Goal: Task Accomplishment & Management: Complete application form

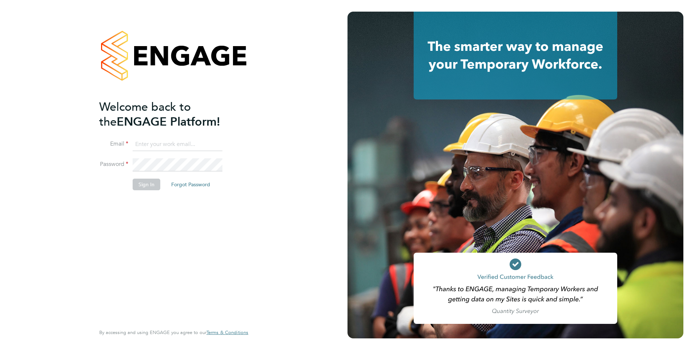
click at [180, 145] on input at bounding box center [178, 144] width 90 height 13
type input "[EMAIL_ADDRESS][DOMAIN_NAME]"
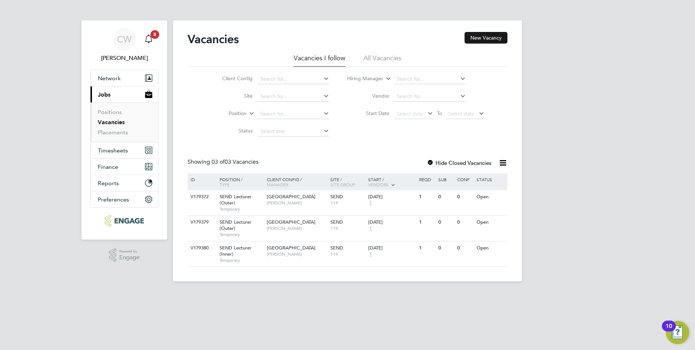
click at [483, 37] on button "New Vacancy" at bounding box center [486, 38] width 43 height 12
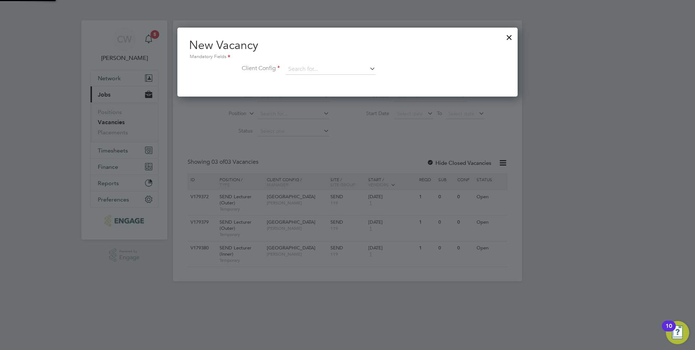
scroll to position [69, 341]
click at [368, 68] on icon at bounding box center [368, 69] width 0 height 10
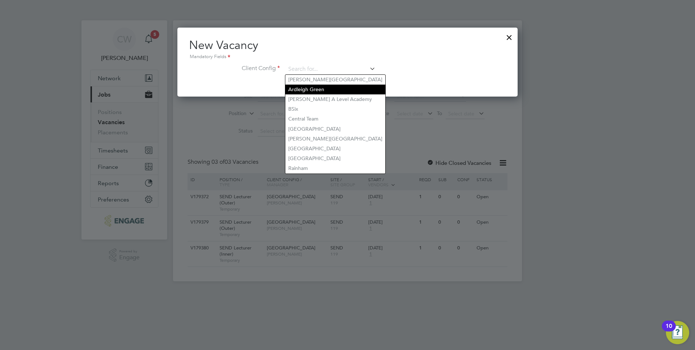
click at [349, 88] on li "Ardleigh Green" at bounding box center [335, 90] width 100 height 10
type input "Ardleigh Green"
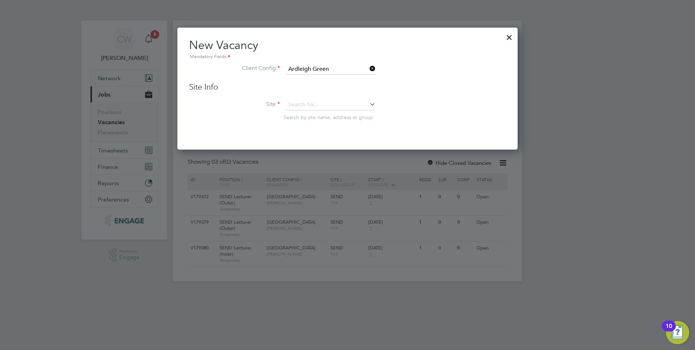
click at [368, 106] on icon at bounding box center [368, 104] width 0 height 10
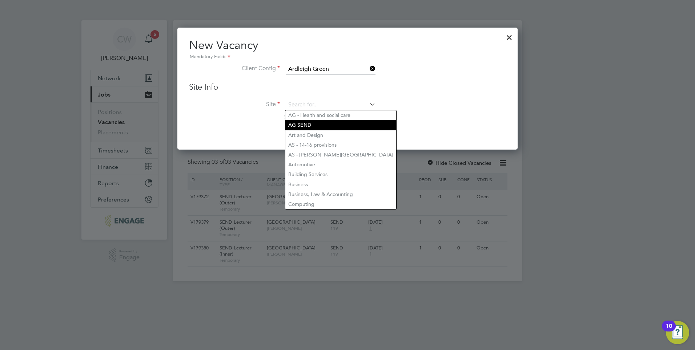
click at [352, 122] on li "AG SEND" at bounding box center [340, 125] width 111 height 10
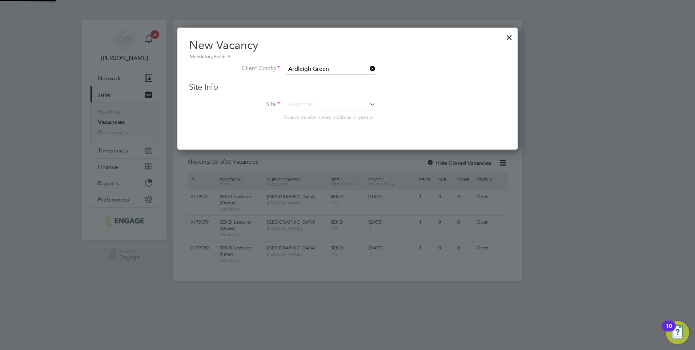
type input "AG SEND"
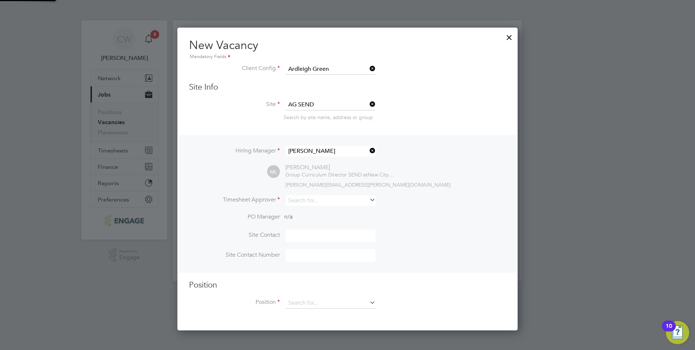
scroll to position [304, 341]
click at [368, 151] on icon at bounding box center [368, 151] width 0 height 10
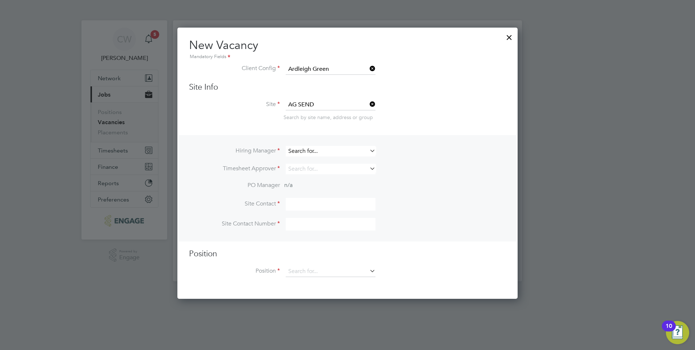
click at [326, 151] on input at bounding box center [331, 151] width 90 height 11
click at [319, 160] on li "Cl air Windsor" at bounding box center [330, 162] width 91 height 10
type input "[PERSON_NAME]"
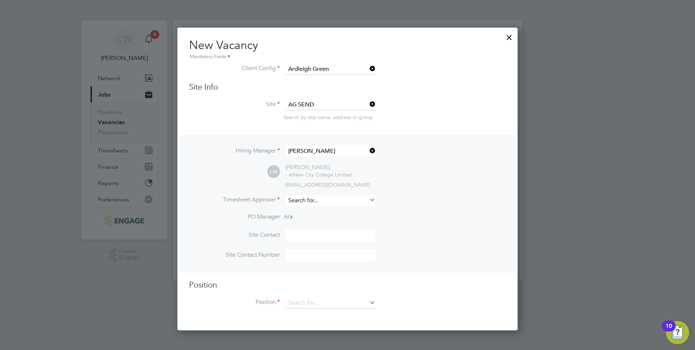
click at [367, 202] on input at bounding box center [331, 201] width 90 height 11
click at [326, 210] on li "[PERSON_NAME]" at bounding box center [330, 211] width 91 height 10
type input "[PERSON_NAME]"
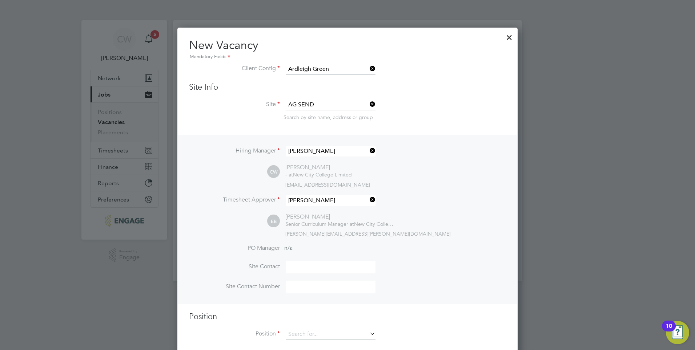
click at [325, 265] on input at bounding box center [331, 267] width 90 height 13
type input "e"
type input "[PERSON_NAME]"
click at [319, 286] on input at bounding box center [331, 287] width 90 height 13
click at [422, 325] on div "Position Position" at bounding box center [347, 330] width 317 height 36
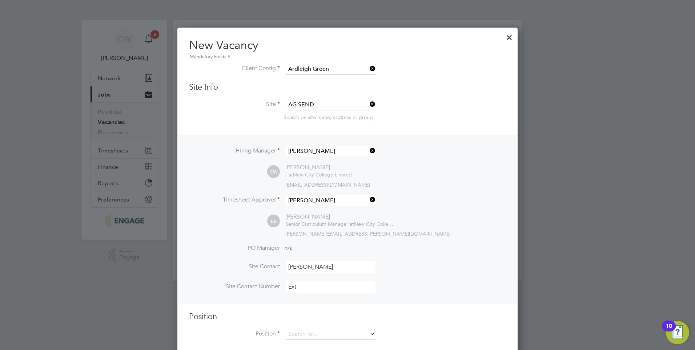
click at [330, 288] on input "Ext" at bounding box center [331, 287] width 90 height 13
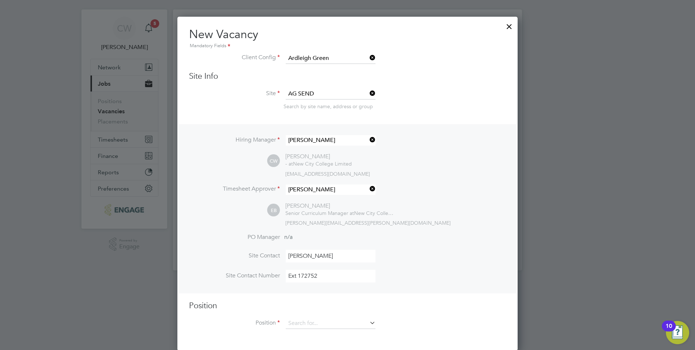
scroll to position [12, 0]
type input "Ext 172752"
click at [368, 325] on icon at bounding box center [368, 322] width 0 height 10
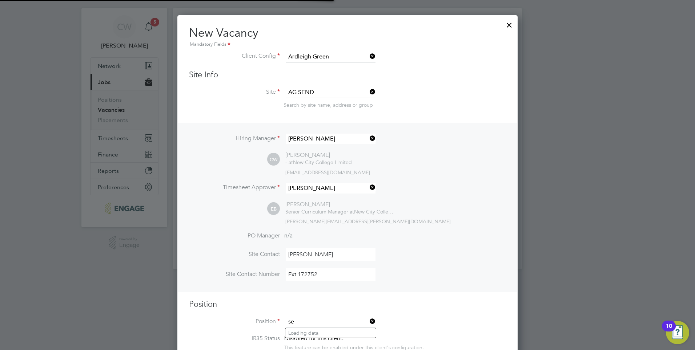
scroll to position [1120, 341]
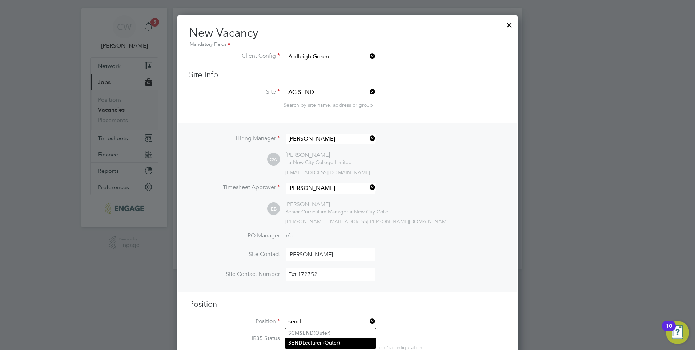
click at [332, 341] on li "SEND Lecturer (Outer)" at bounding box center [330, 343] width 91 height 10
type input "SEND Lecturer (Outer)"
type textarea "LOREMIP DO SIT: • Am conse adi elitse doeiusmo te i utlab et dolorem, aliqu eni…"
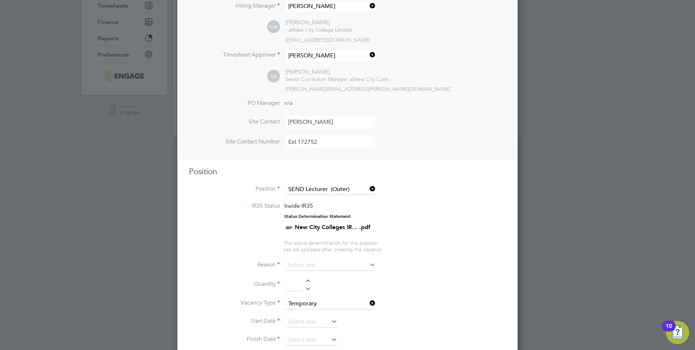
scroll to position [194, 0]
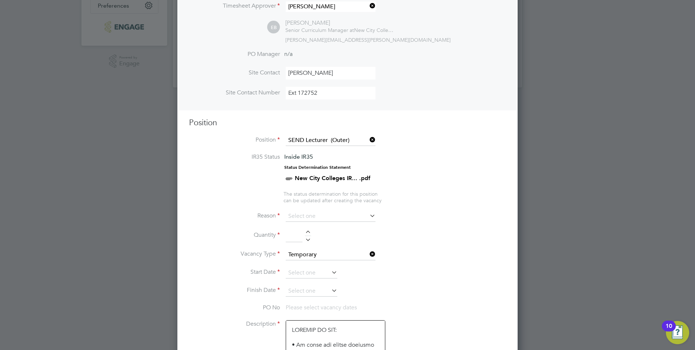
click at [368, 217] on icon at bounding box center [368, 216] width 0 height 10
click at [350, 219] on input at bounding box center [331, 216] width 90 height 11
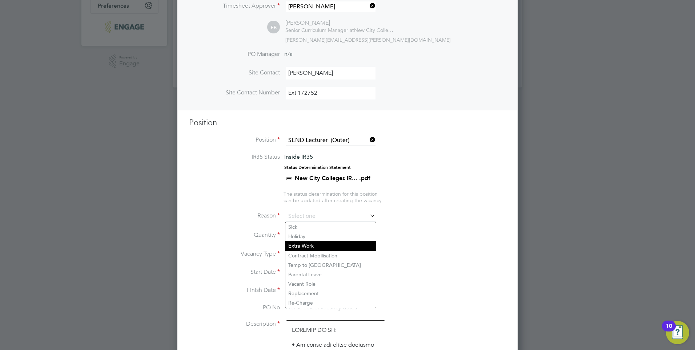
click at [317, 245] on li "Extra Work" at bounding box center [330, 245] width 91 height 9
type input "Extra Work"
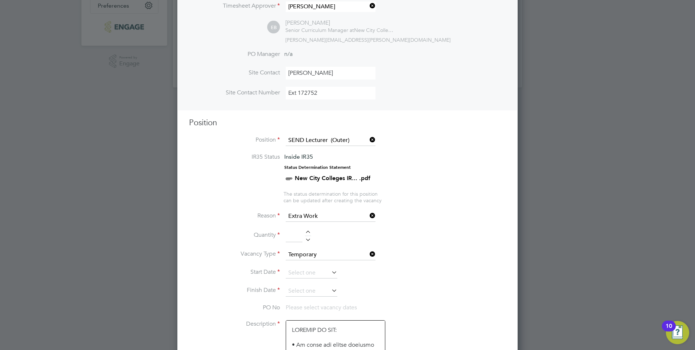
click at [307, 234] on div at bounding box center [308, 233] width 6 height 5
type input "1"
click at [330, 273] on icon at bounding box center [330, 273] width 0 height 10
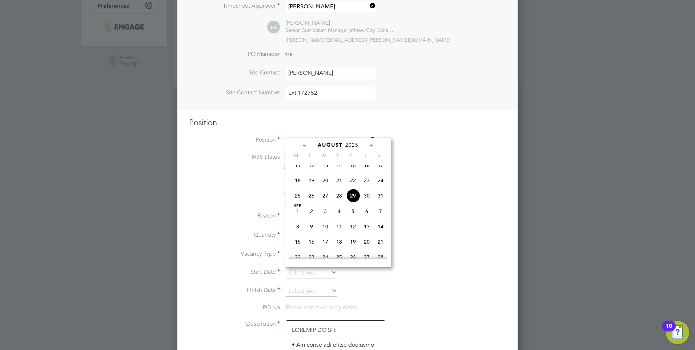
click at [324, 218] on span "3" at bounding box center [325, 212] width 14 height 14
type input "[DATE]"
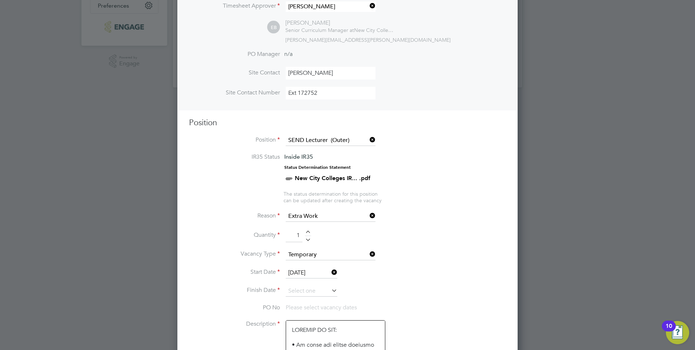
click at [330, 292] on icon at bounding box center [330, 291] width 0 height 10
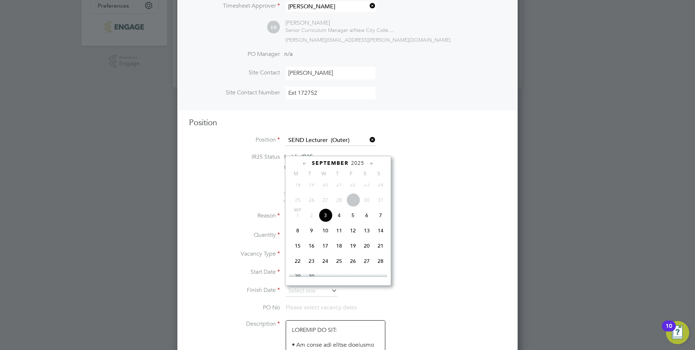
click at [370, 162] on icon at bounding box center [371, 164] width 7 height 8
click at [356, 236] on span "24" at bounding box center [353, 229] width 14 height 14
type input "[DATE]"
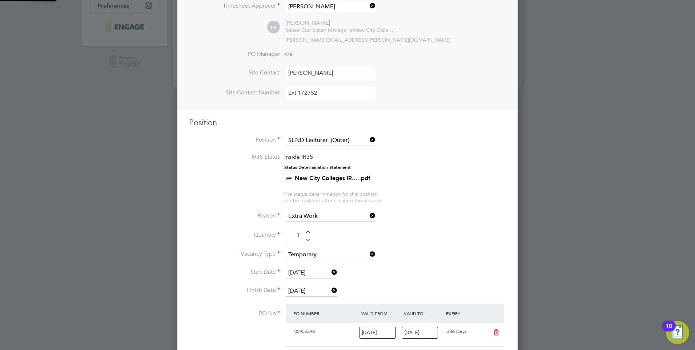
scroll to position [12, 68]
click at [330, 291] on icon at bounding box center [330, 291] width 0 height 10
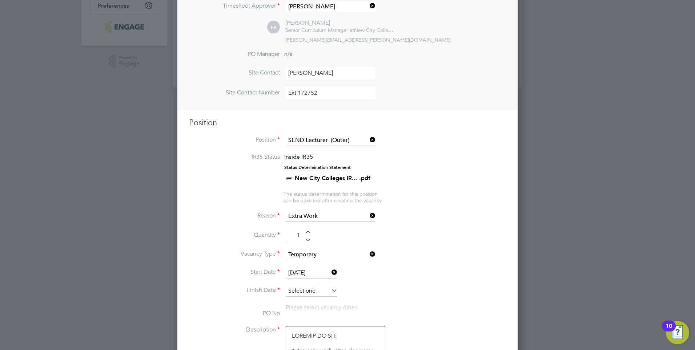
scroll to position [1121, 341]
click at [316, 289] on input at bounding box center [312, 291] width 52 height 11
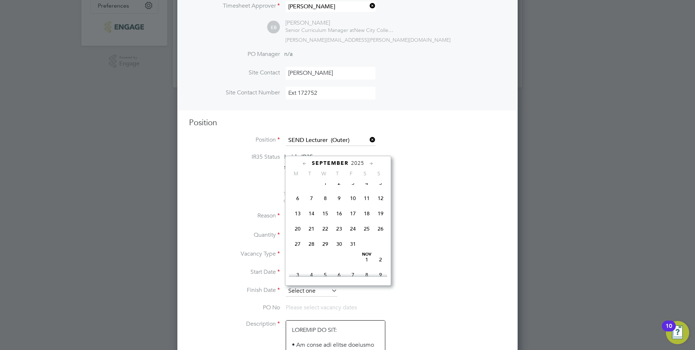
scroll to position [220, 0]
click at [373, 165] on icon at bounding box center [371, 164] width 7 height 8
click at [339, 236] on span "23" at bounding box center [339, 229] width 14 height 14
type input "[DATE]"
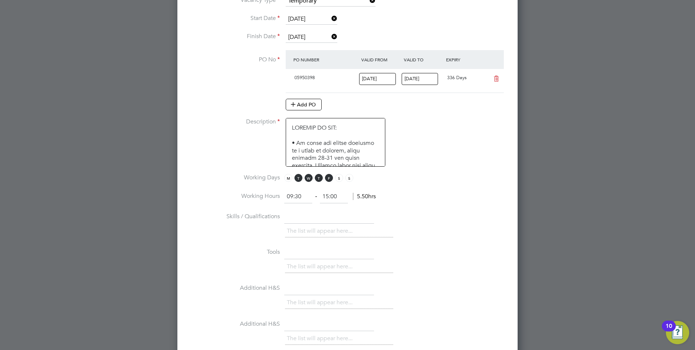
scroll to position [449, 0]
click at [299, 180] on span "T" at bounding box center [298, 178] width 8 height 8
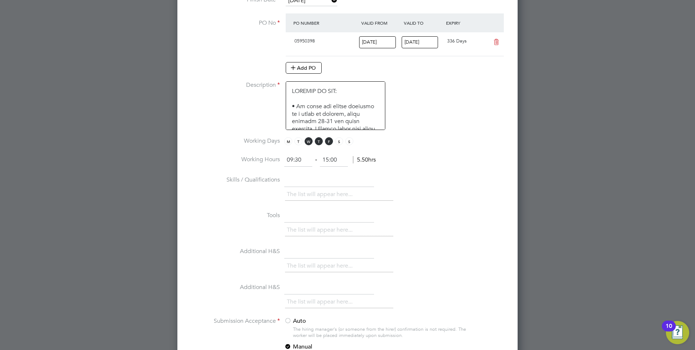
click at [326, 180] on input "text" at bounding box center [329, 180] width 90 height 13
click at [236, 16] on li "PO No PO Number Valid From Valid To Expiry 05950398 [DATE] [DATE] 336 Days Add …" at bounding box center [347, 47] width 317 height 68
click at [309, 181] on input "text" at bounding box center [329, 180] width 90 height 13
paste input "Possession of a Degree or comparable qualification Possession of a teaching qua…"
type input "Possession of a Degree or comparable qualification Possession of a teaching qua…"
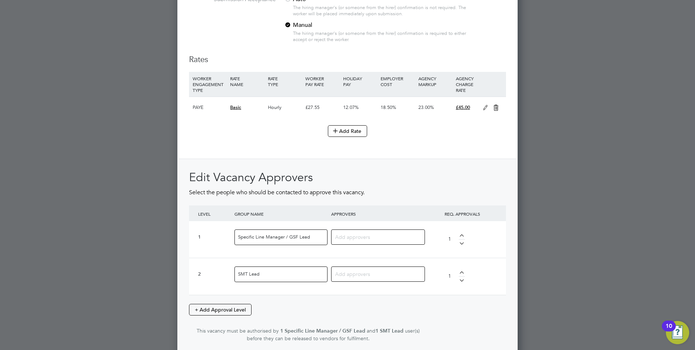
scroll to position [958, 0]
click at [382, 241] on input at bounding box center [375, 236] width 80 height 9
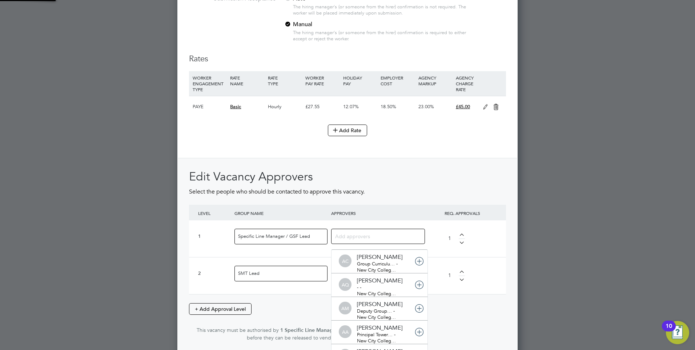
scroll to position [8, 51]
type input "clair"
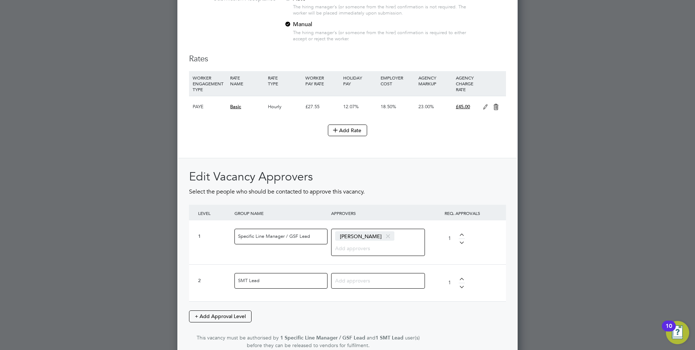
click at [356, 285] on input at bounding box center [375, 280] width 80 height 9
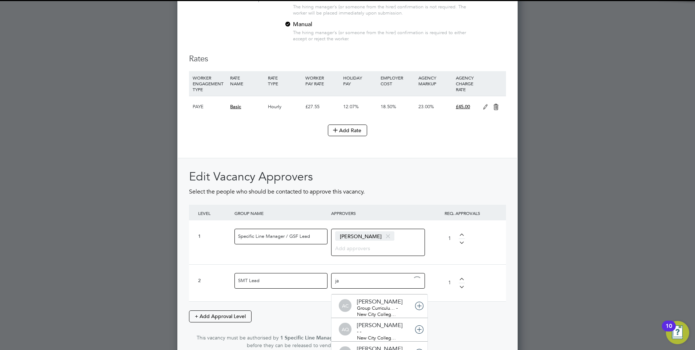
type input "jac"
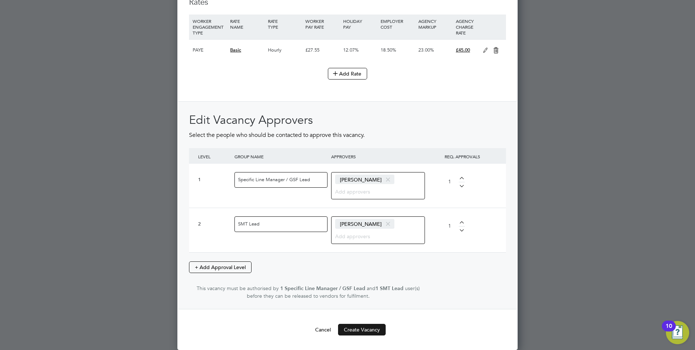
click at [375, 329] on button "Create Vacancy" at bounding box center [362, 330] width 48 height 12
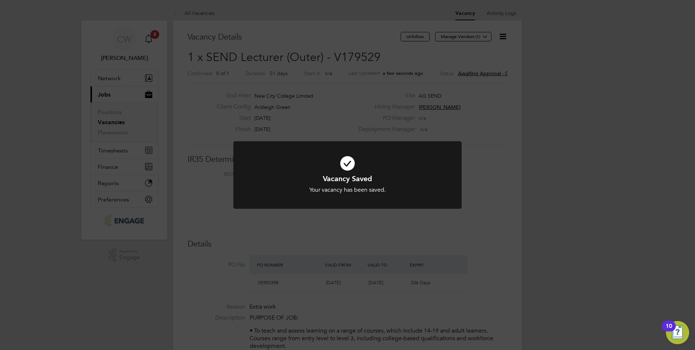
click at [514, 151] on div "Vacancy Saved Your vacancy has been saved. Cancel Okay" at bounding box center [347, 175] width 695 height 350
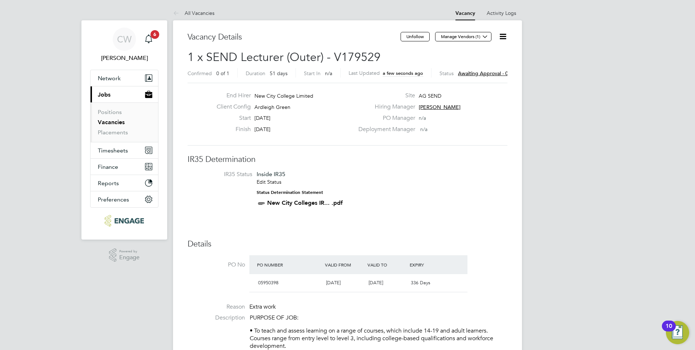
click at [506, 35] on icon at bounding box center [502, 36] width 9 height 9
click at [479, 76] on li "Approve" at bounding box center [485, 78] width 42 height 10
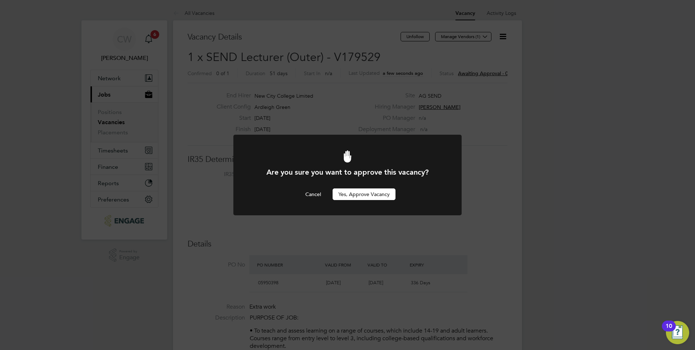
drag, startPoint x: 372, startPoint y: 194, endPoint x: 375, endPoint y: 193, distance: 3.7
click at [372, 193] on button "Yes, Approve Vacancy" at bounding box center [364, 195] width 63 height 12
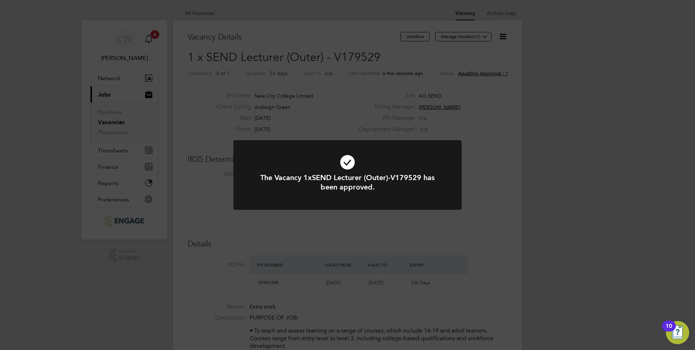
click at [80, 18] on div "The Vacancy 1xSEND Lecturer (Outer)-V179529 has been approved. Cancel Okay" at bounding box center [347, 175] width 695 height 350
